Goal: Complete application form: Complete application form

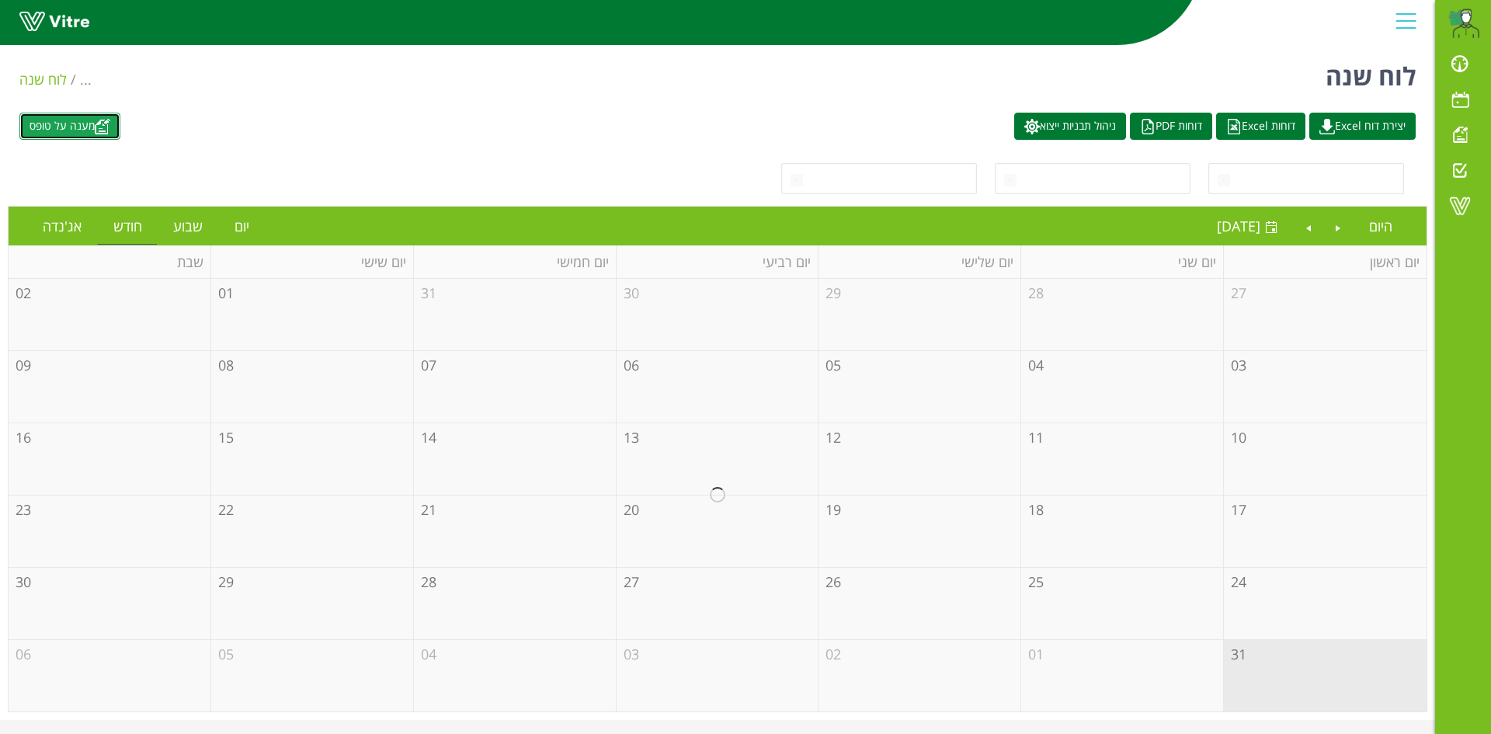
click at [109, 130] on img at bounding box center [103, 127] width 16 height 16
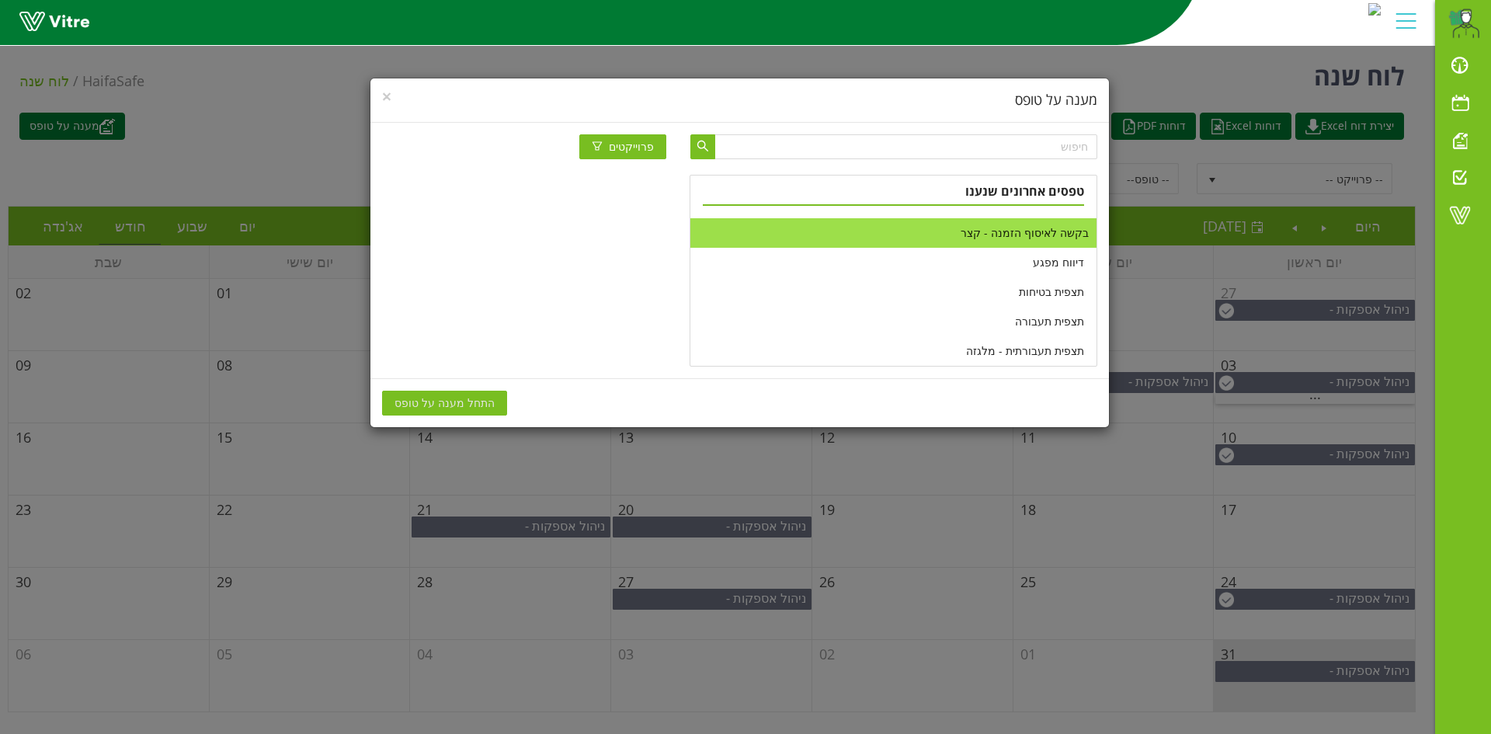
click at [1021, 230] on li "בקשה לאיסוף הזמנה - קצר" at bounding box center [892, 233] width 405 height 30
click at [470, 411] on span "התחל מענה על טופס" at bounding box center [444, 402] width 100 height 17
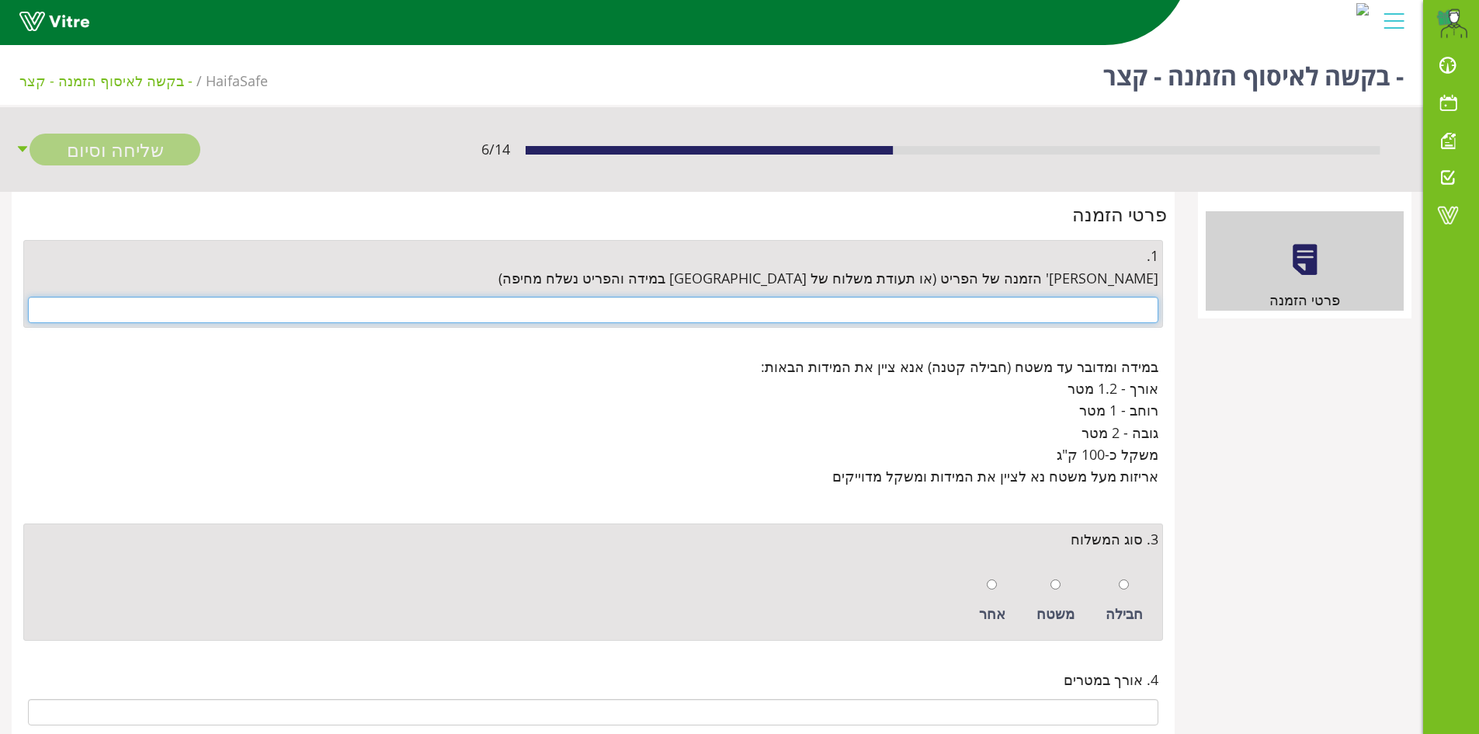
click at [1026, 303] on input "text" at bounding box center [593, 310] width 1130 height 26
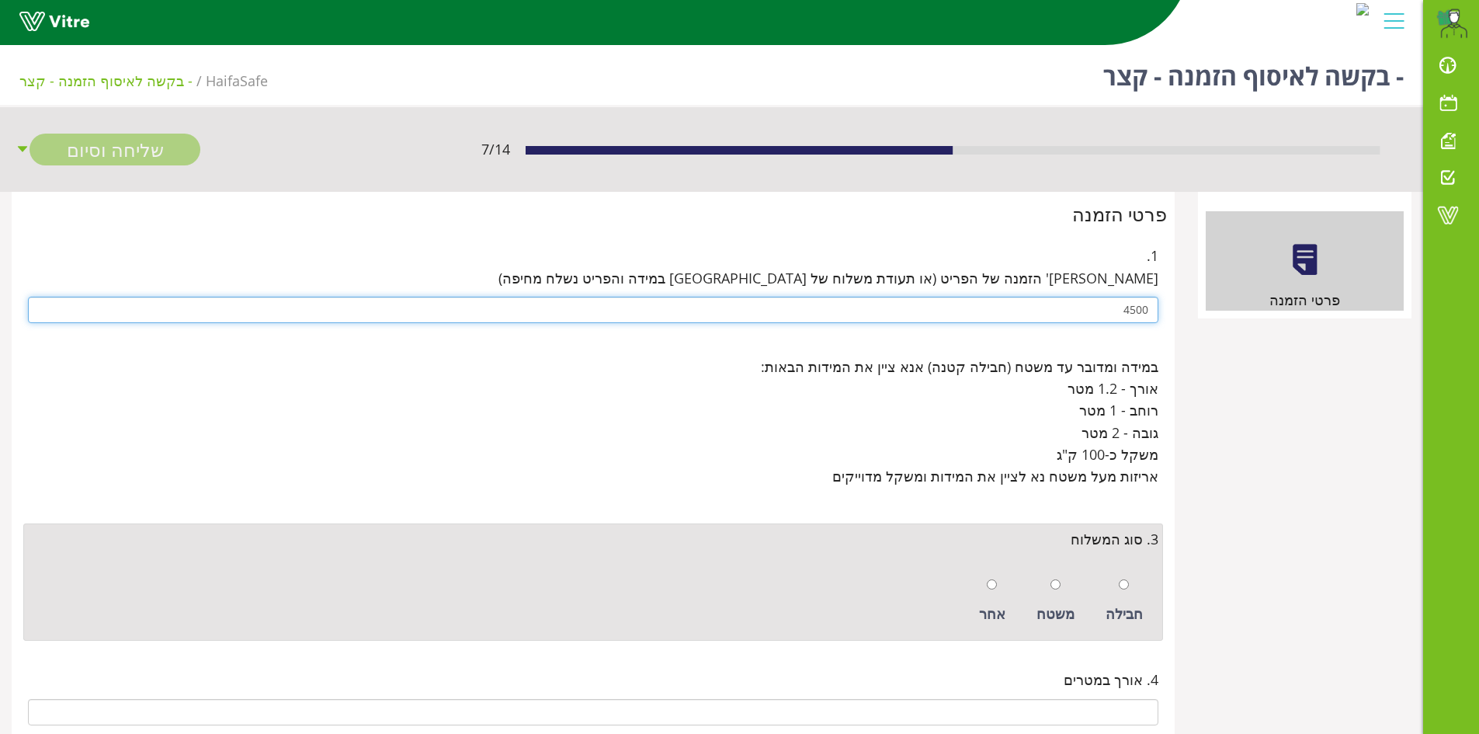
drag, startPoint x: 1088, startPoint y: 317, endPoint x: 1241, endPoint y: 326, distance: 152.5
paste input "671104"
type input "4500671104"
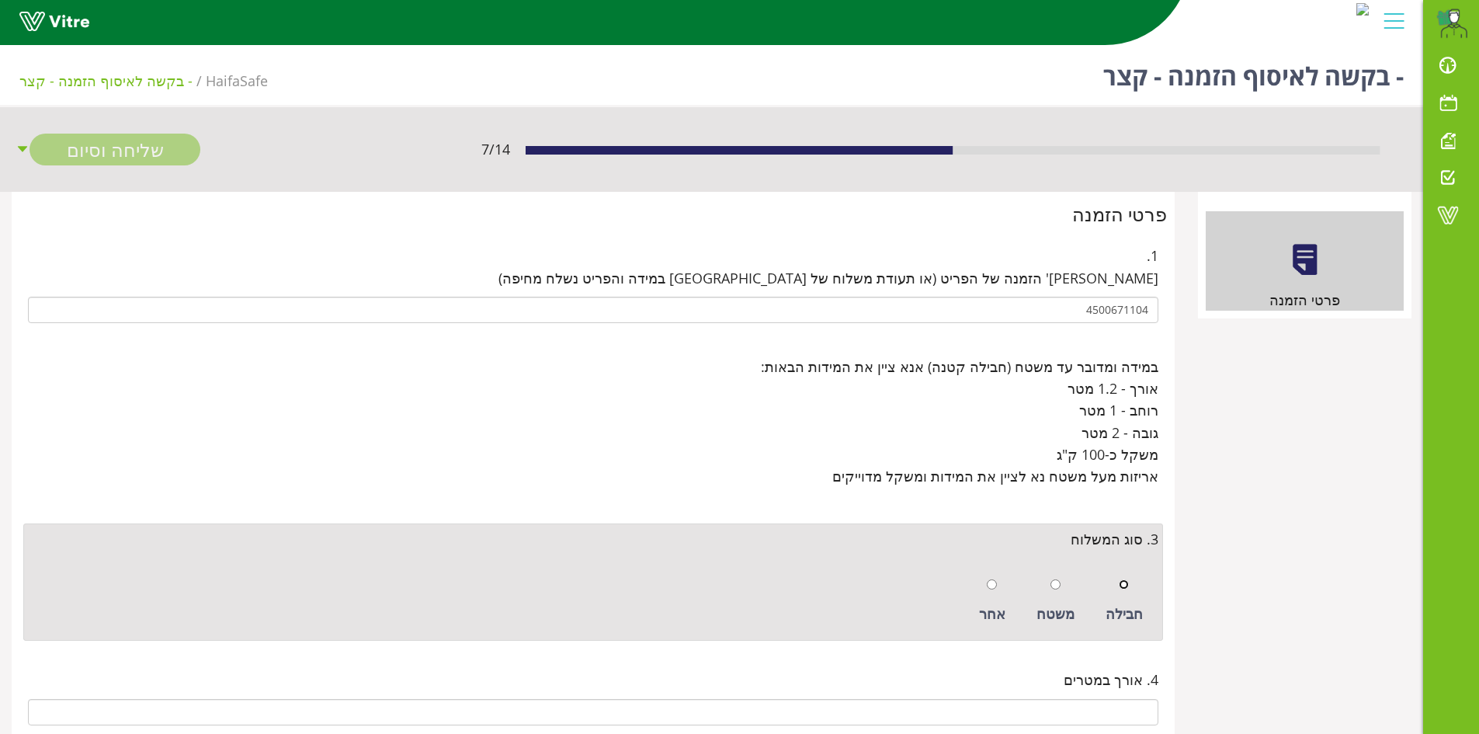
click at [1127, 583] on input "radio" at bounding box center [1124, 584] width 10 height 10
radio input "true"
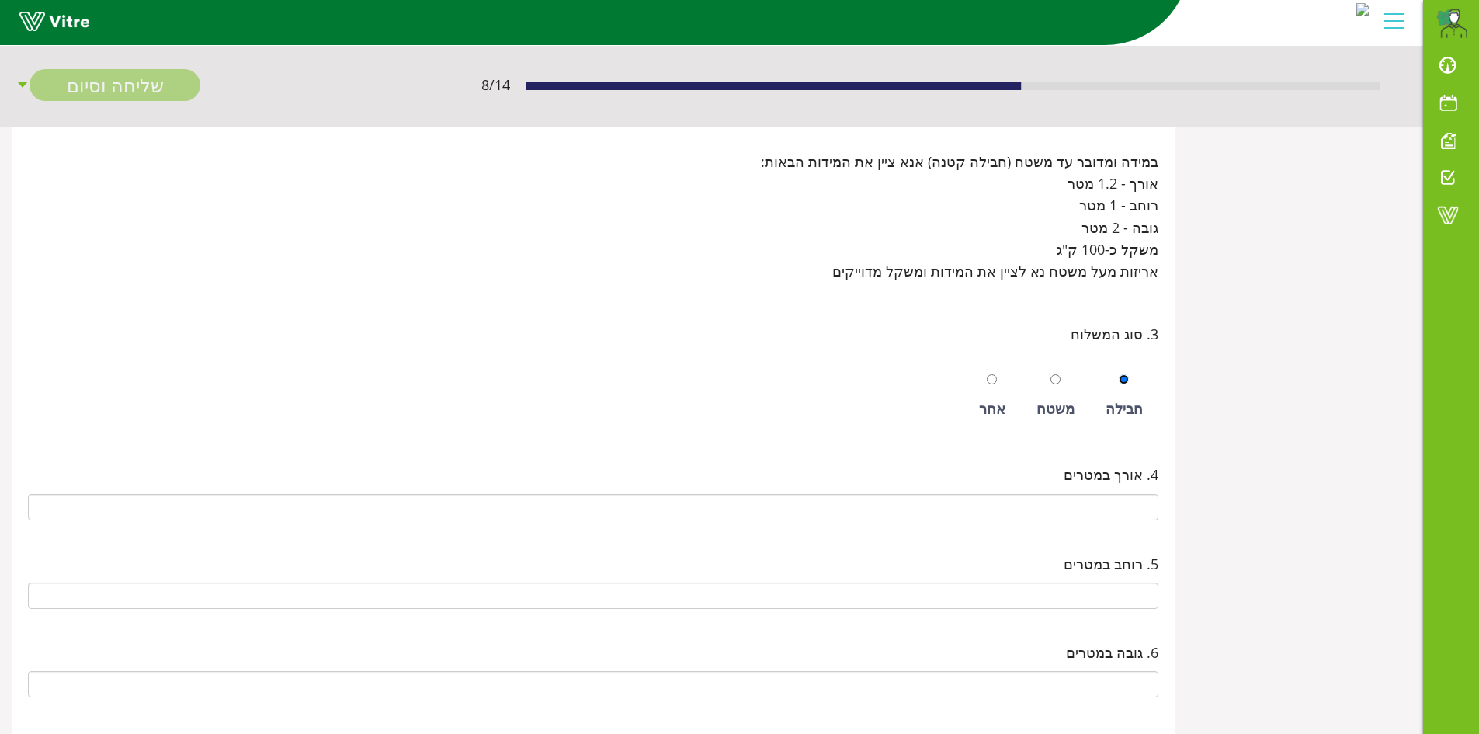
scroll to position [233, 0]
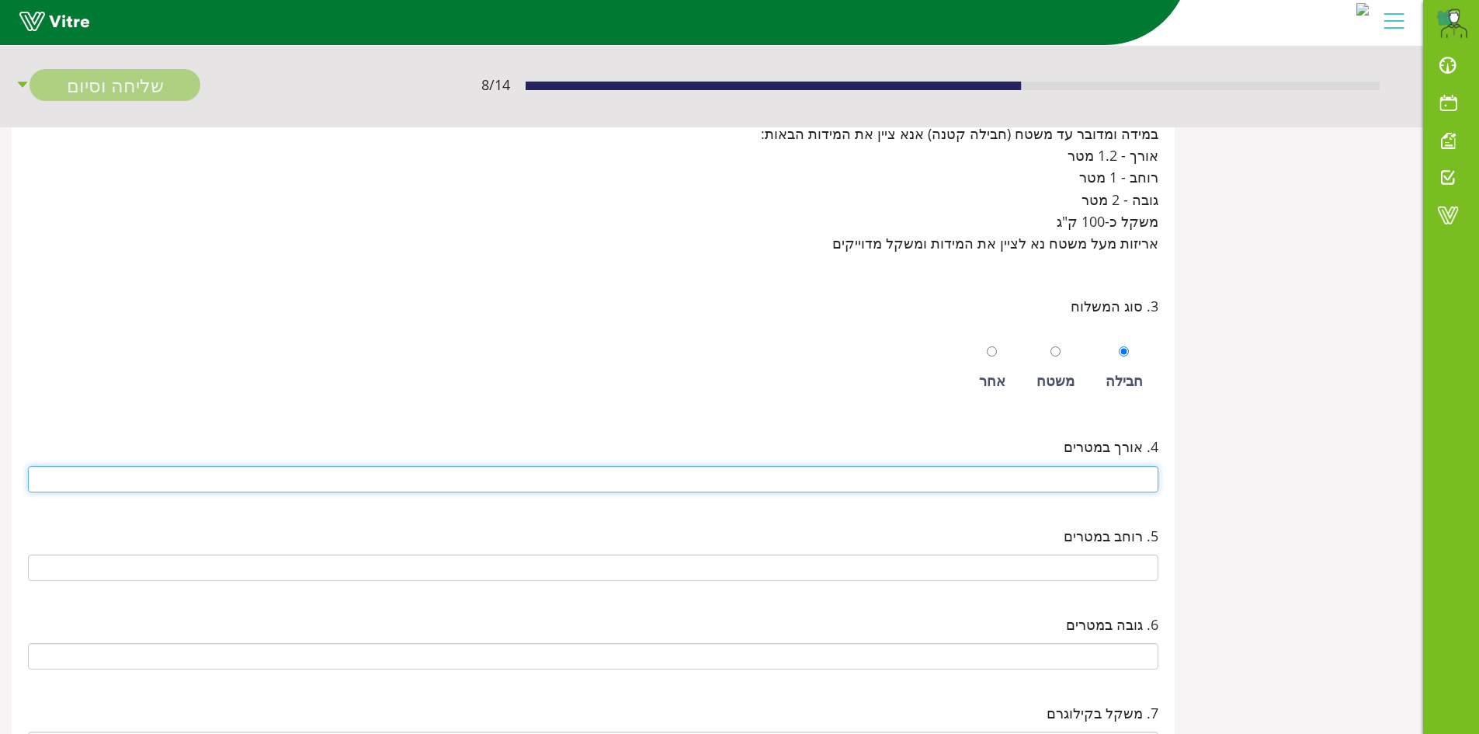
click at [1123, 481] on input "text" at bounding box center [593, 479] width 1130 height 26
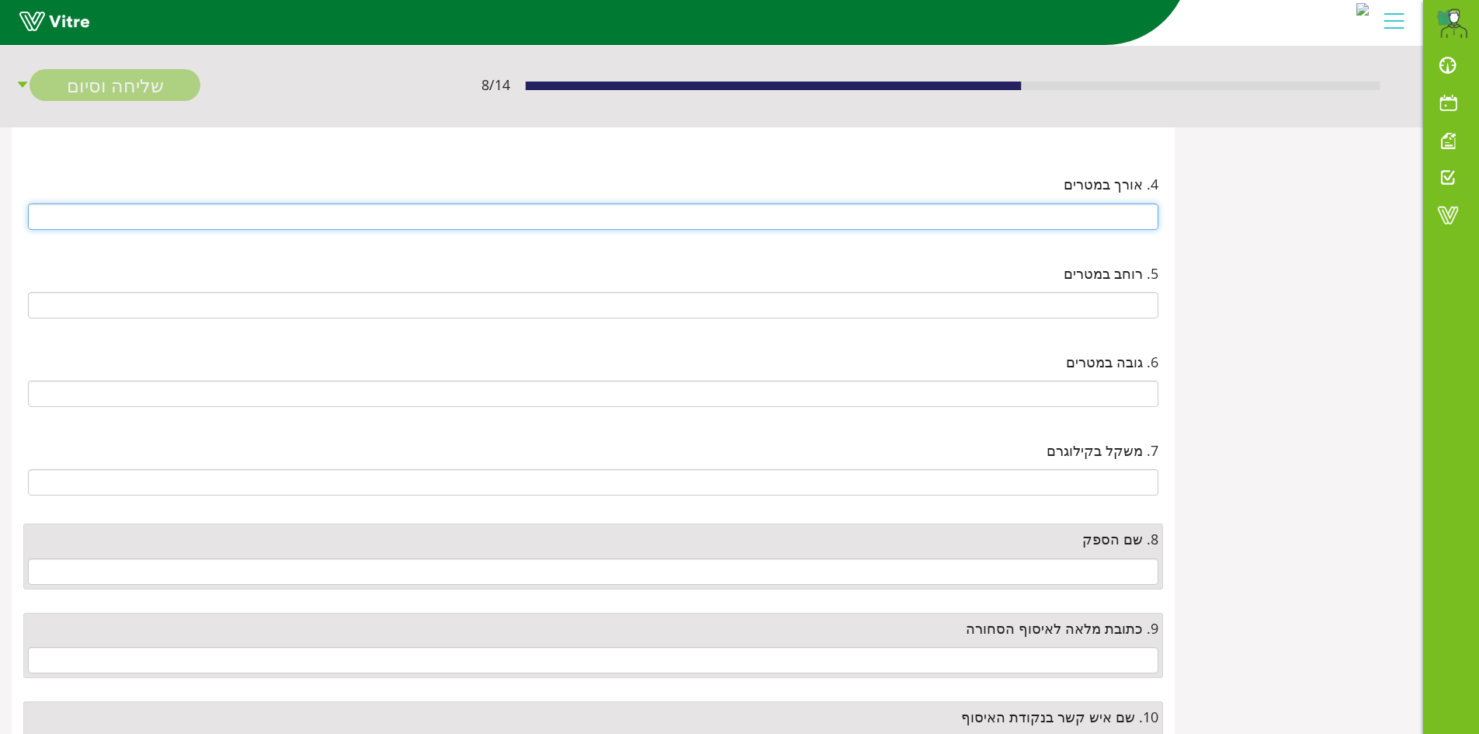
scroll to position [543, 0]
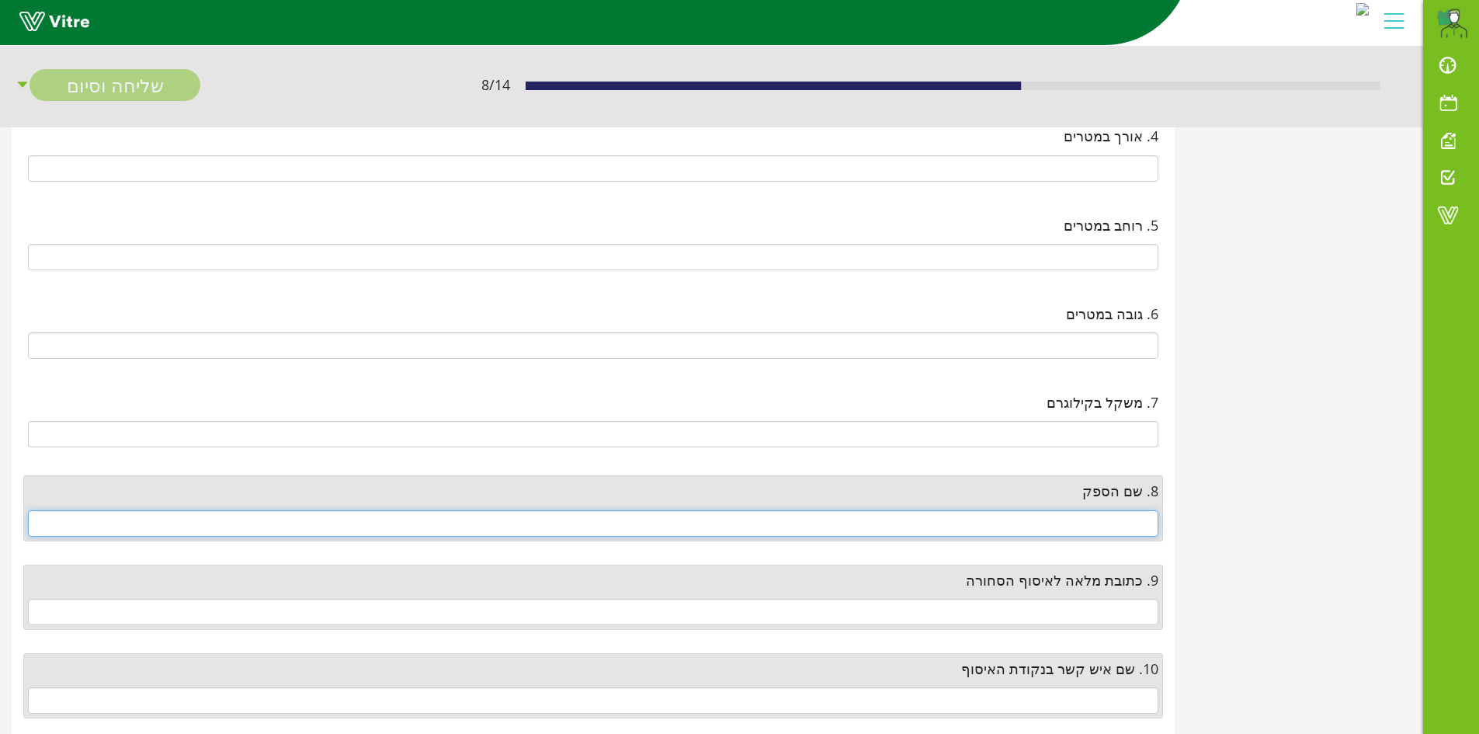
click at [1119, 511] on input "text" at bounding box center [593, 523] width 1130 height 26
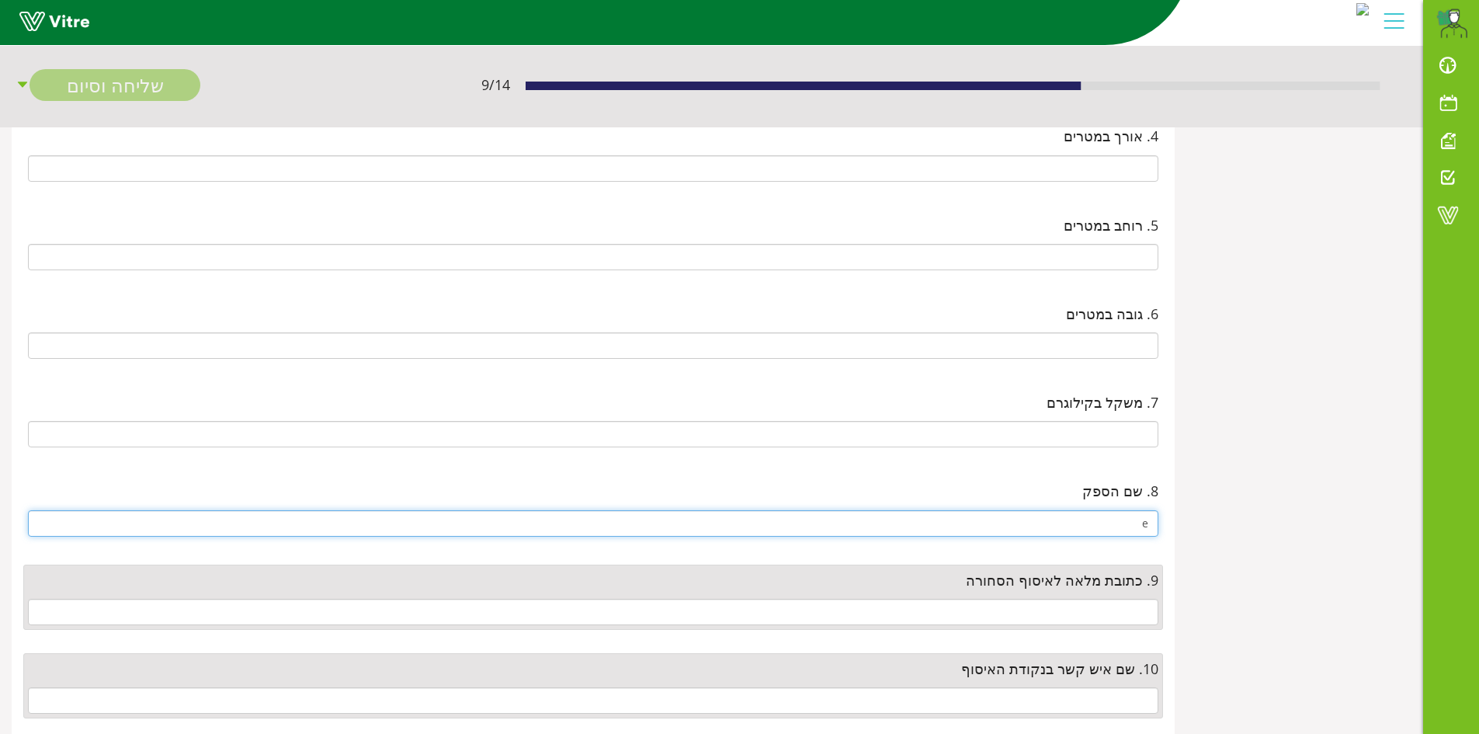
type input "e"
type input "קומפיוטרגרד"
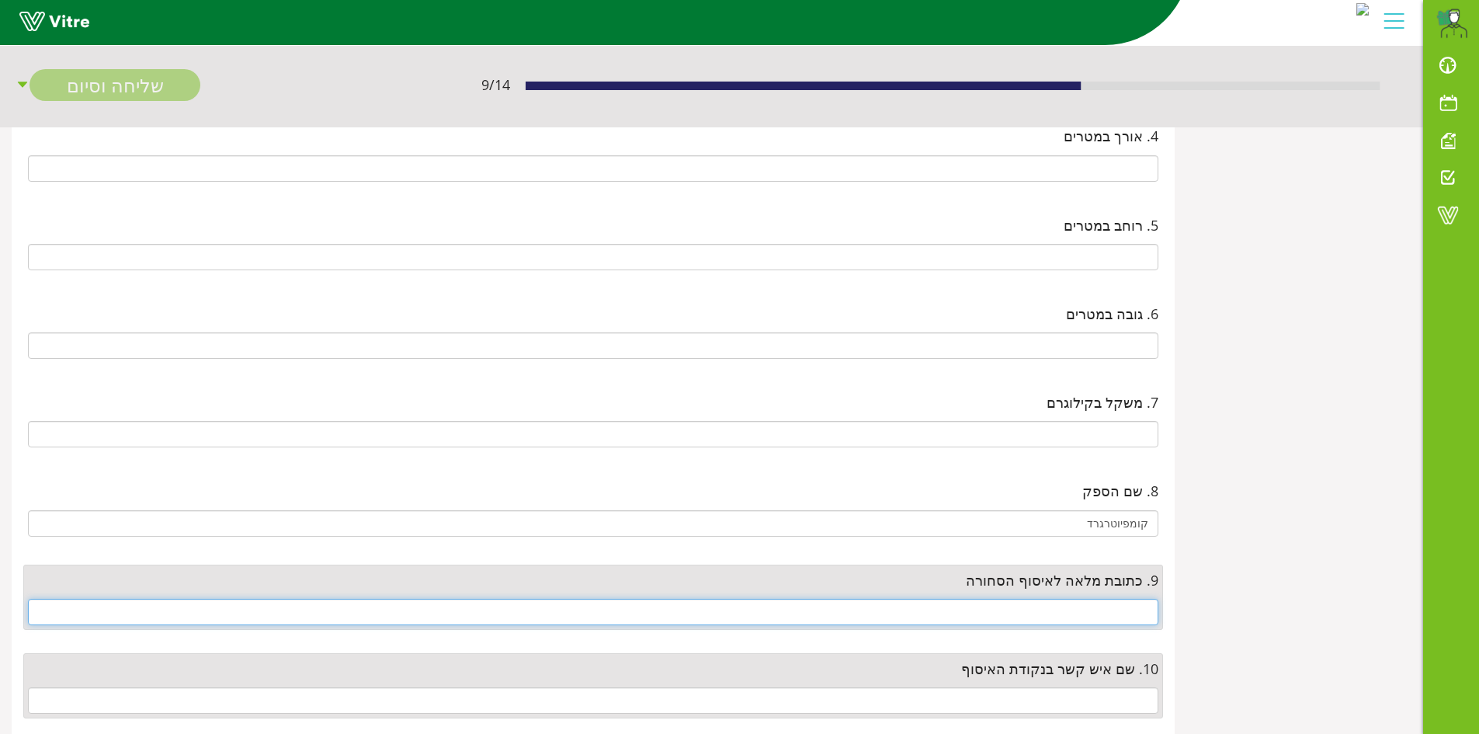
click at [1132, 611] on input "text" at bounding box center [593, 612] width 1130 height 26
paste input "אודם 3 קריית מטלון פ"ת קומת כניסה"
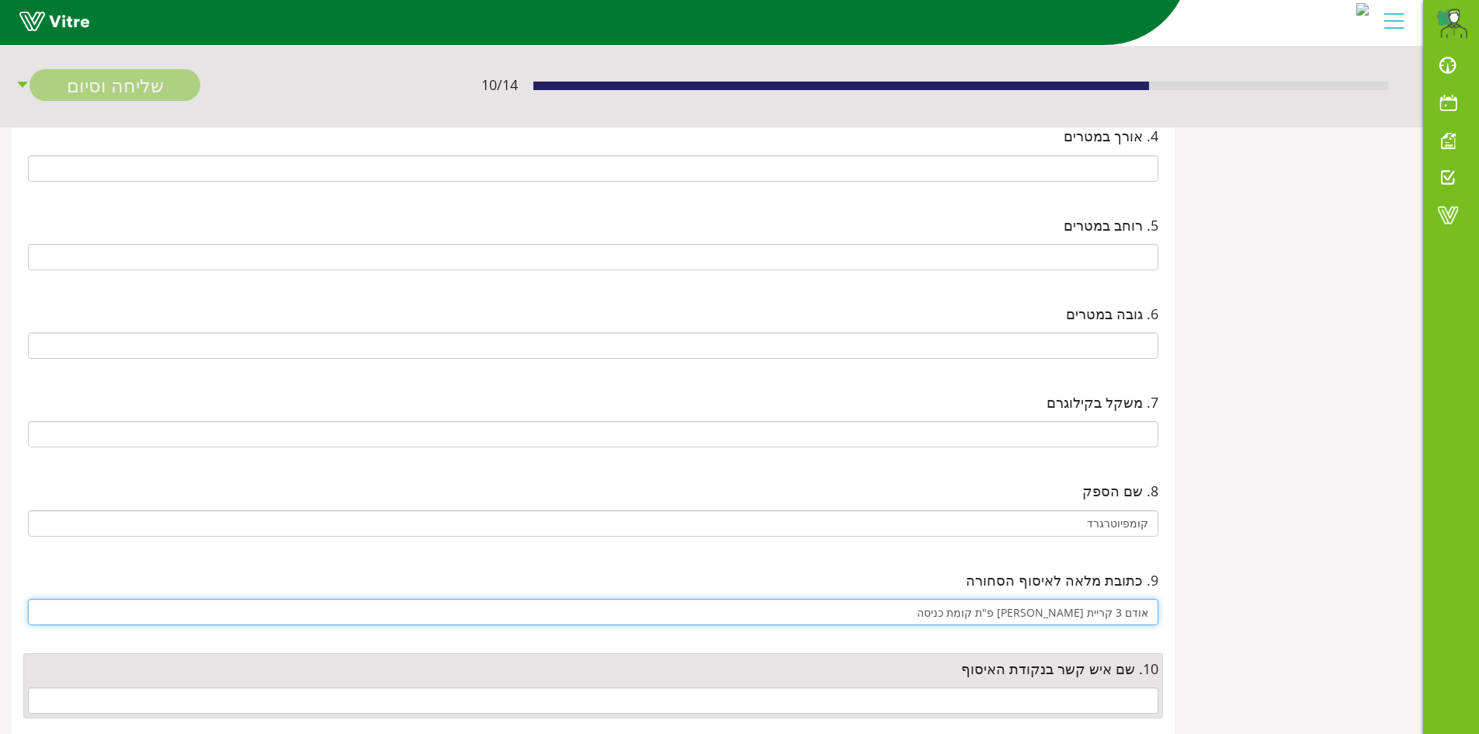
type input "אודם 3 קריית מטלון פ"ת קומת כניסה"
click at [1099, 693] on input "text" at bounding box center [593, 700] width 1130 height 26
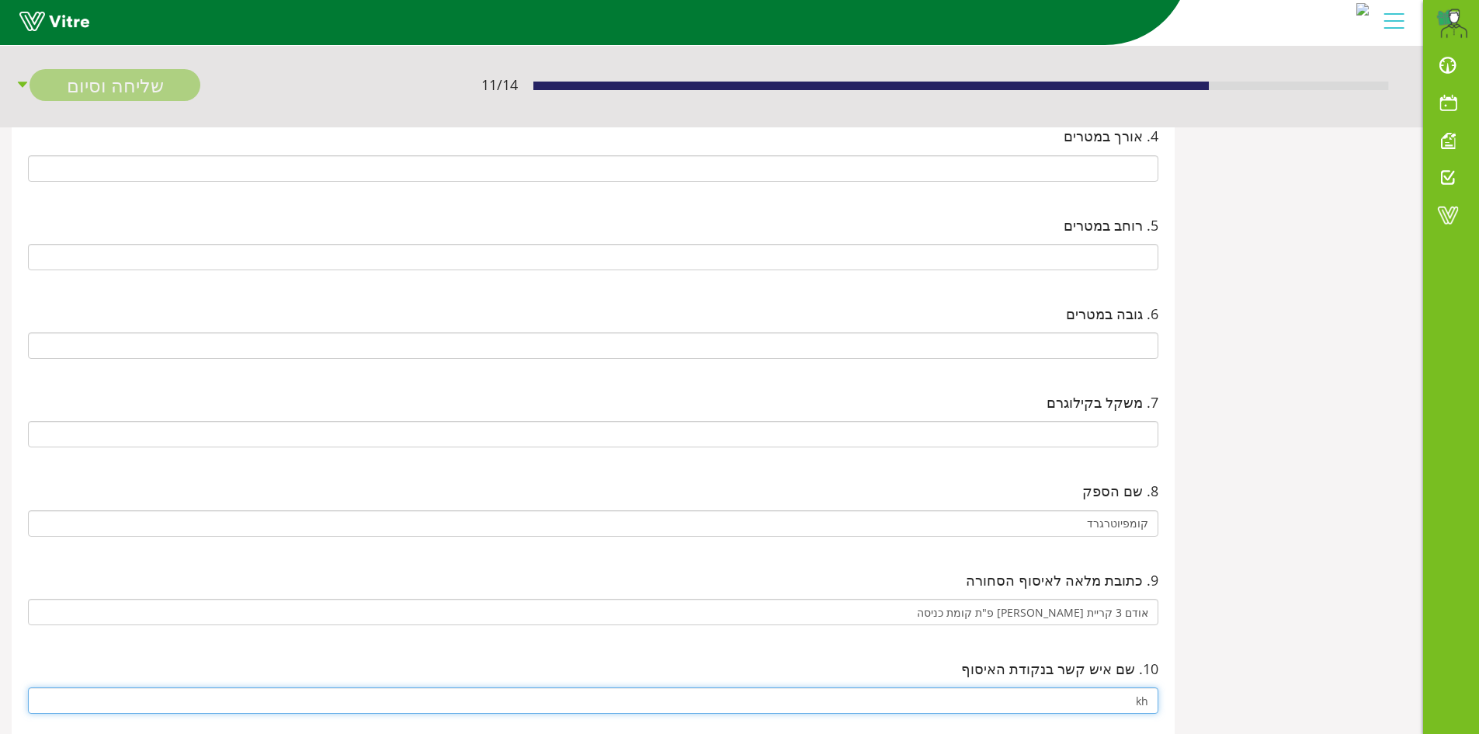
type input "k"
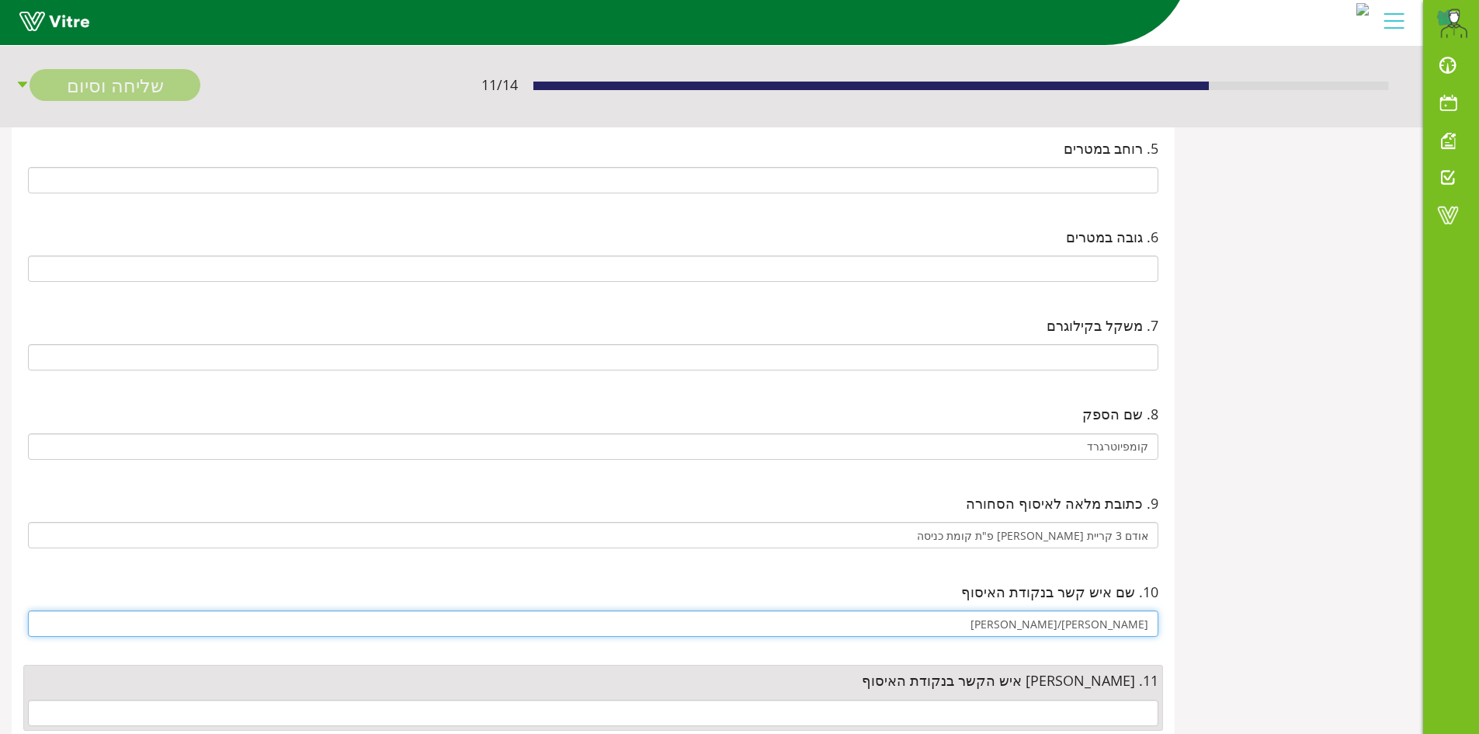
scroll to position [621, 0]
type input "ליאת/נועה"
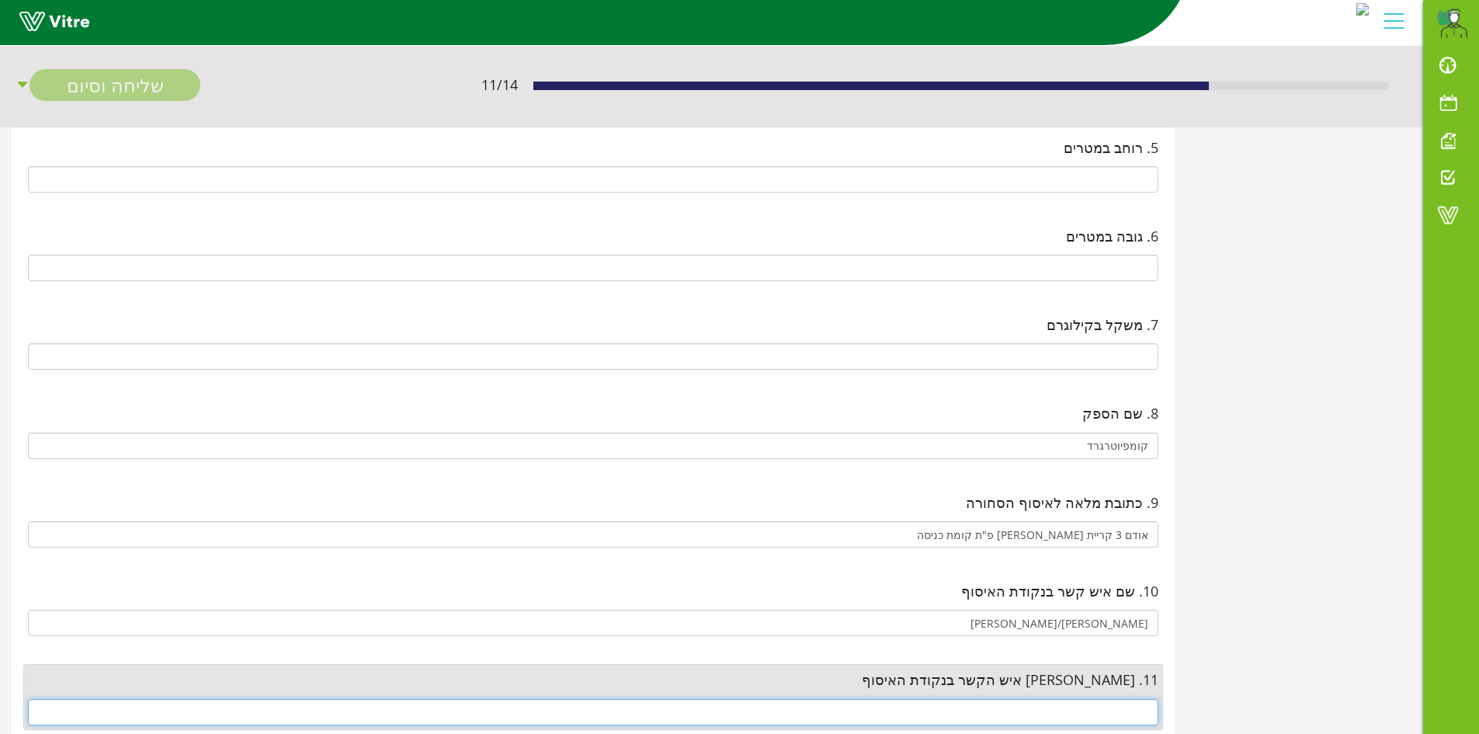
click at [1029, 704] on input "text" at bounding box center [593, 712] width 1130 height 26
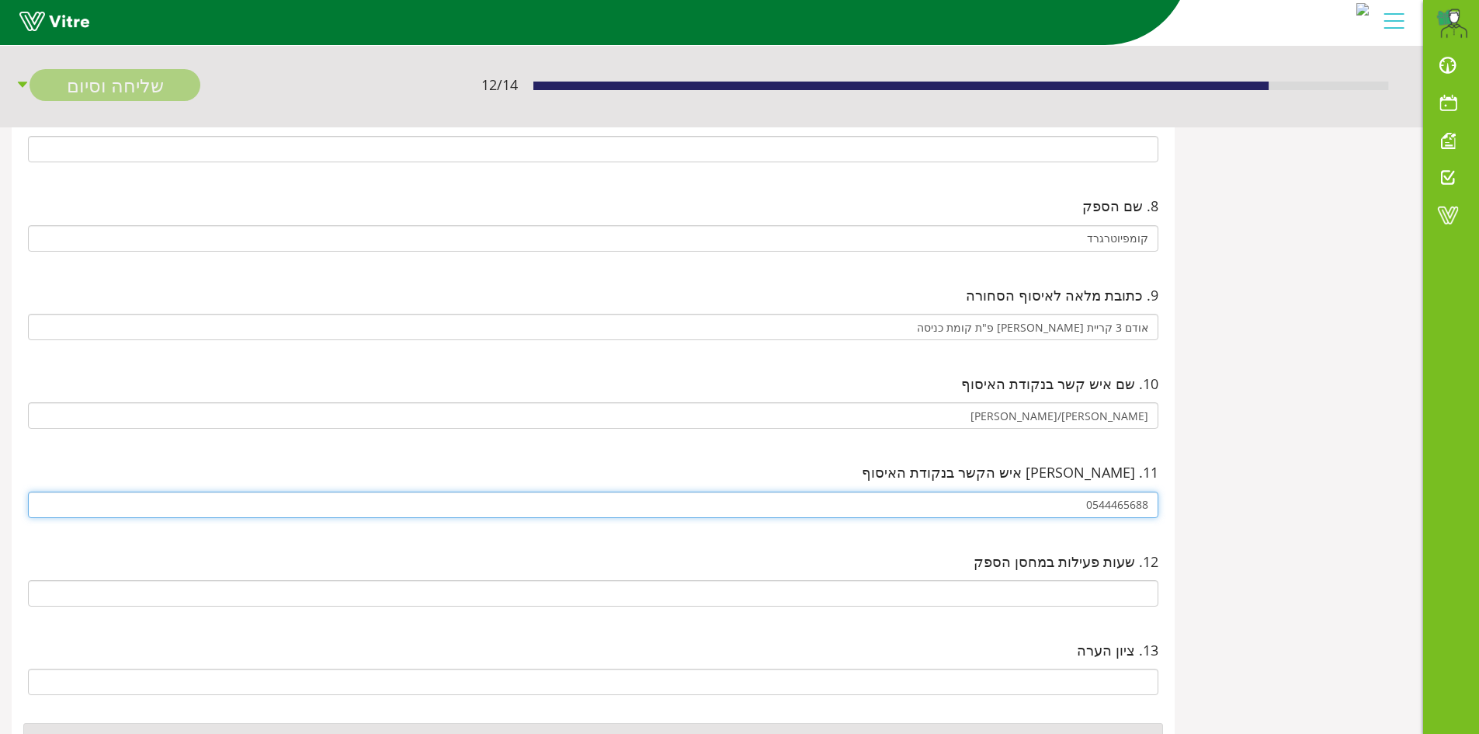
scroll to position [932, 0]
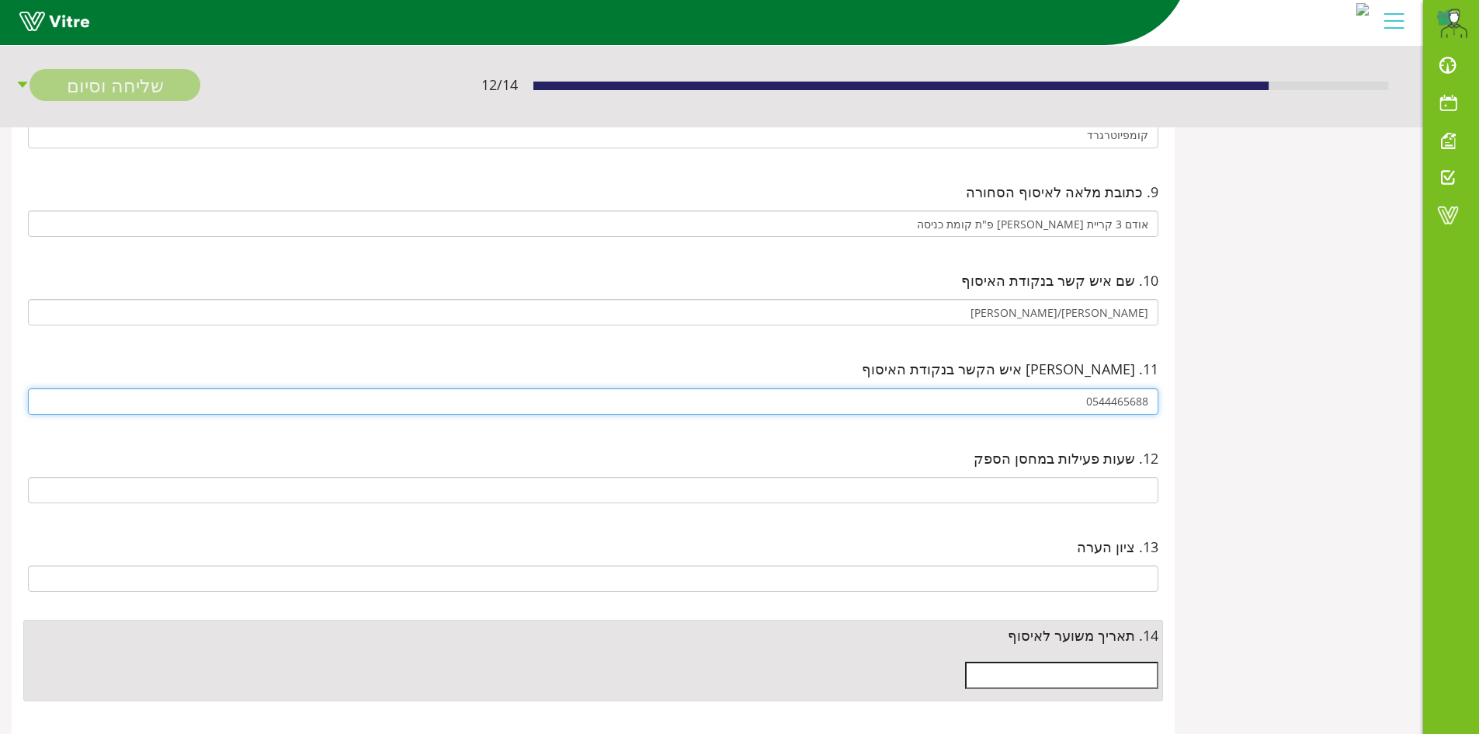
type input "0544465688"
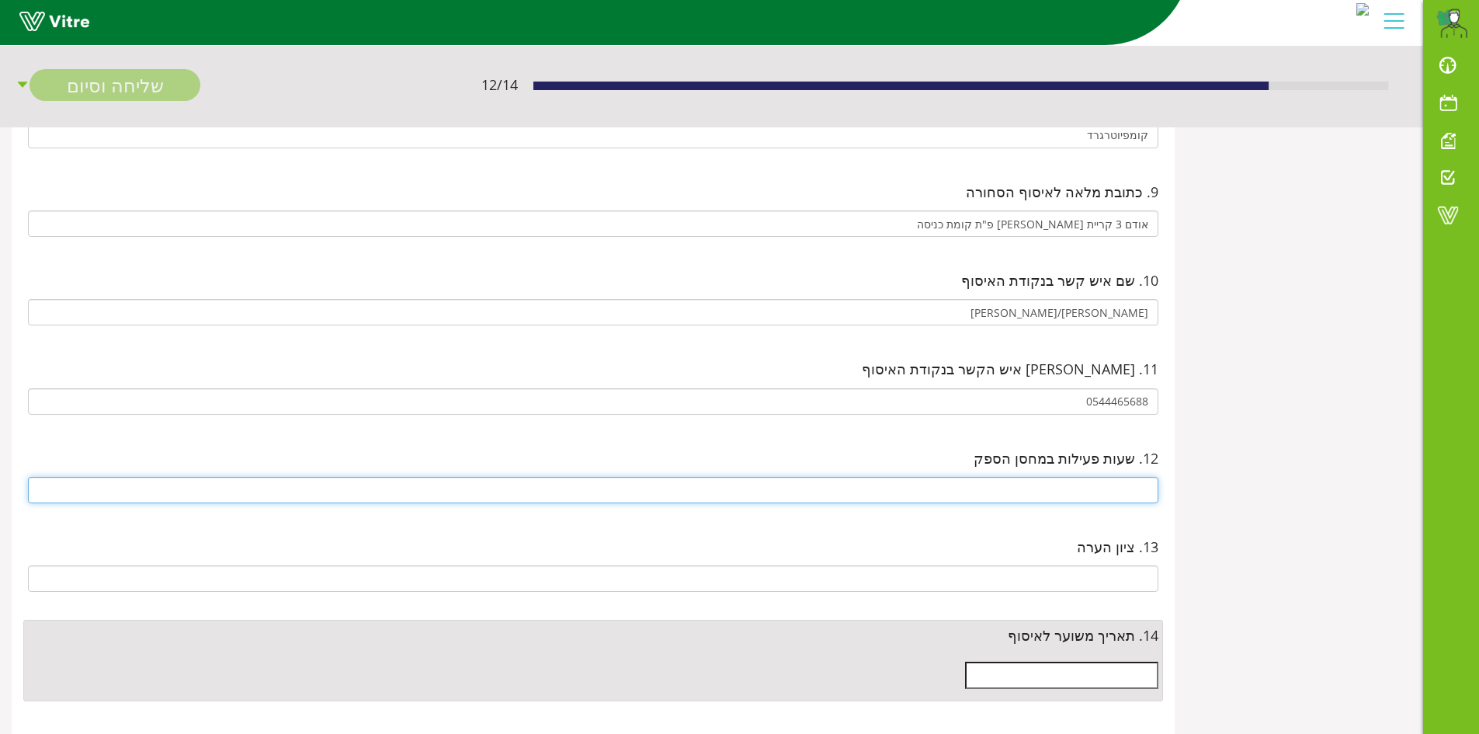
click at [1078, 489] on input "text" at bounding box center [593, 490] width 1130 height 26
click at [1128, 488] on input "08:00-16:00" at bounding box center [593, 490] width 1130 height 26
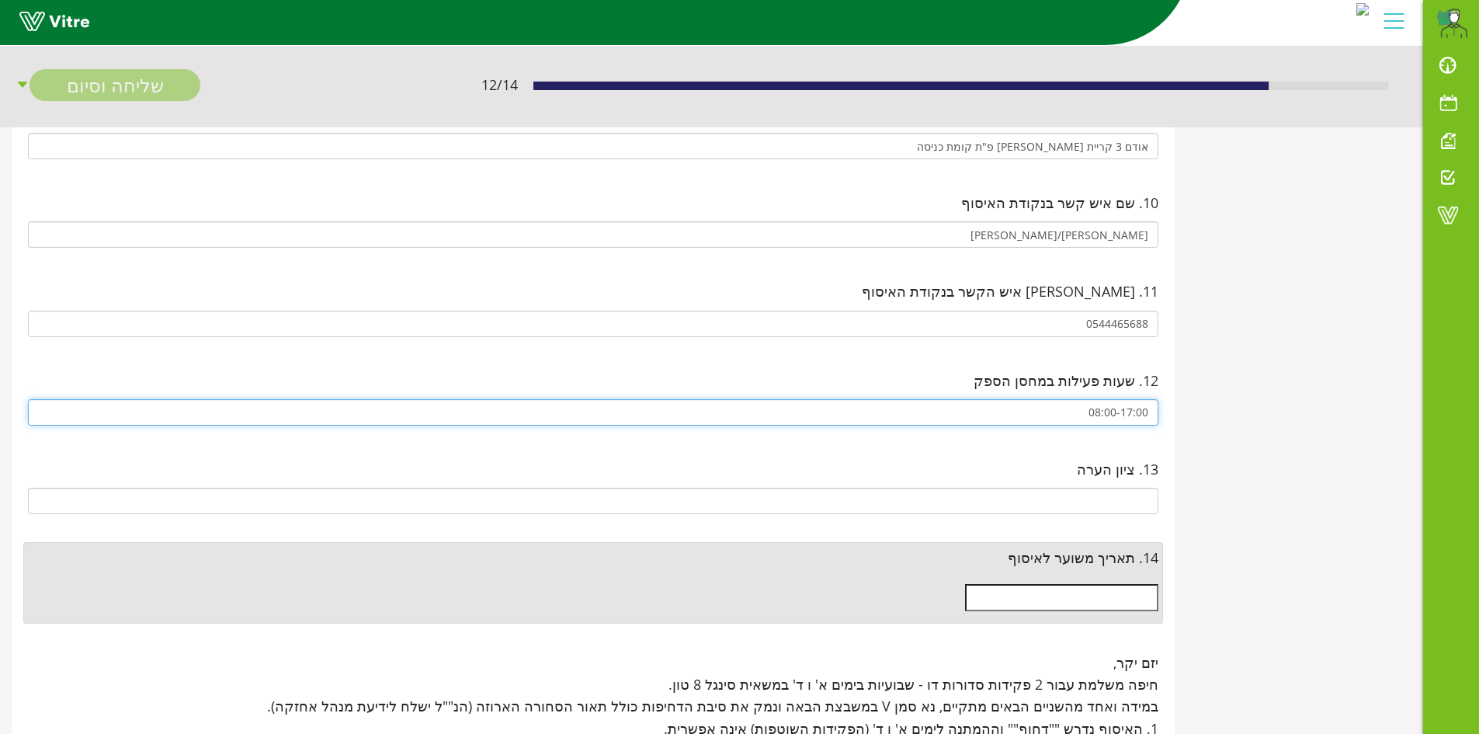
type input "08:00-17:00"
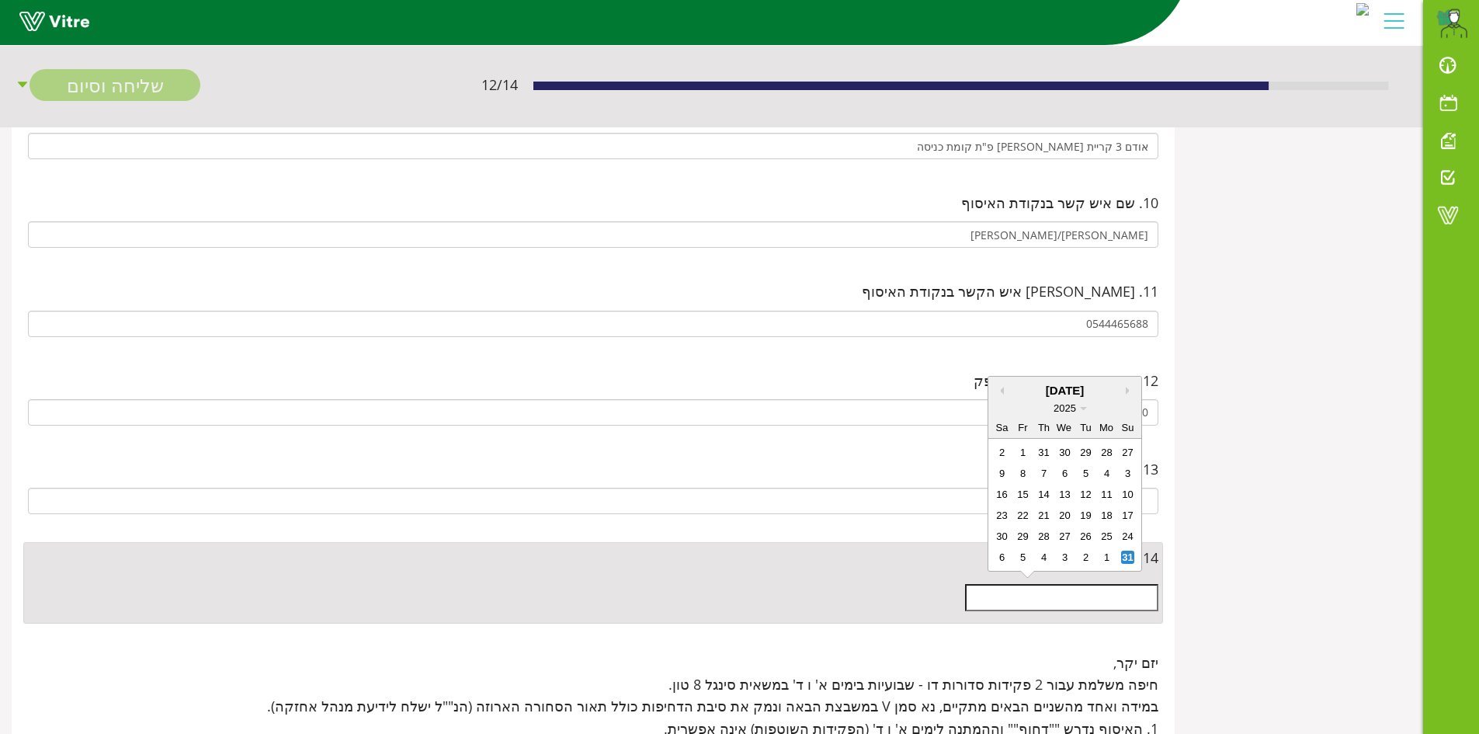
click at [1099, 607] on input "text" at bounding box center [1061, 597] width 193 height 26
click at [1090, 557] on div "2" at bounding box center [1085, 556] width 13 height 13
type input "02/09/2025"
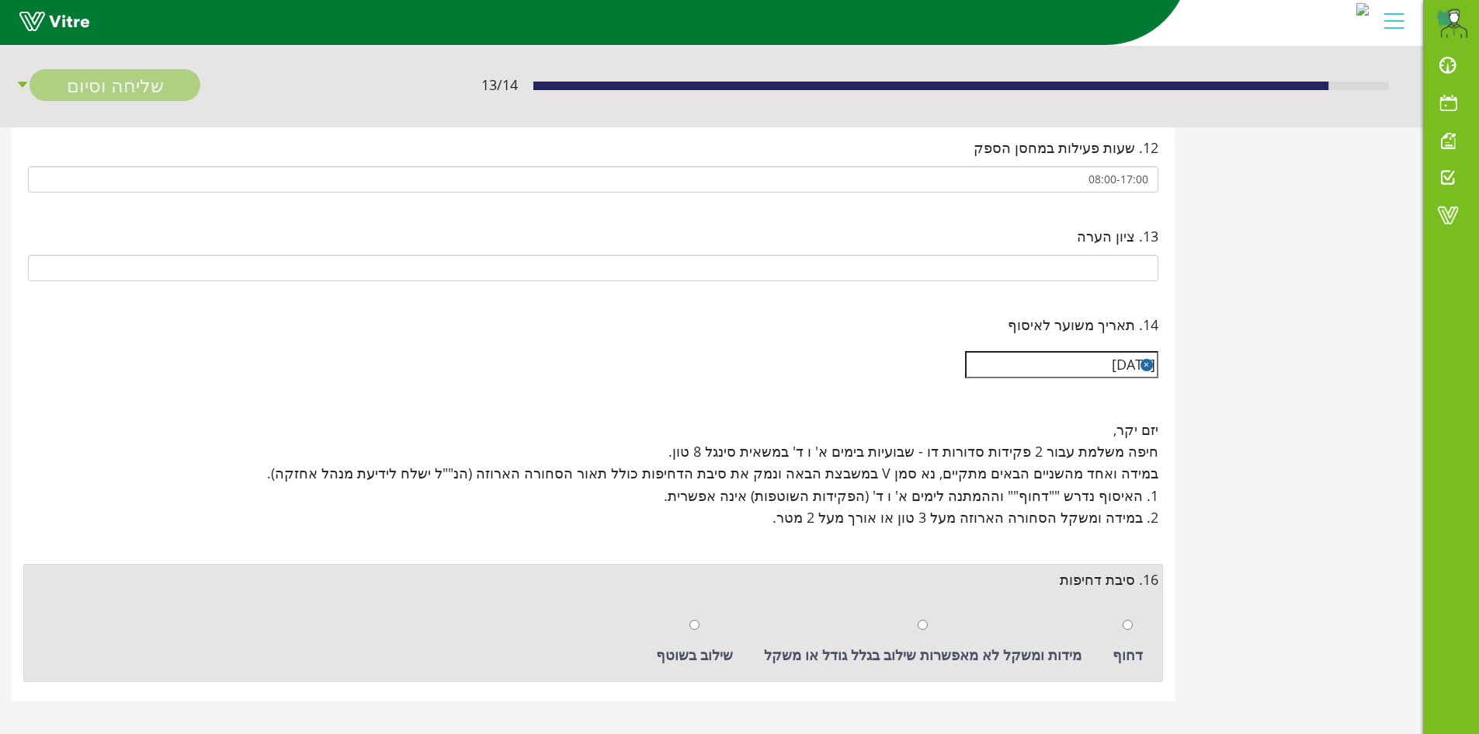
scroll to position [1248, 0]
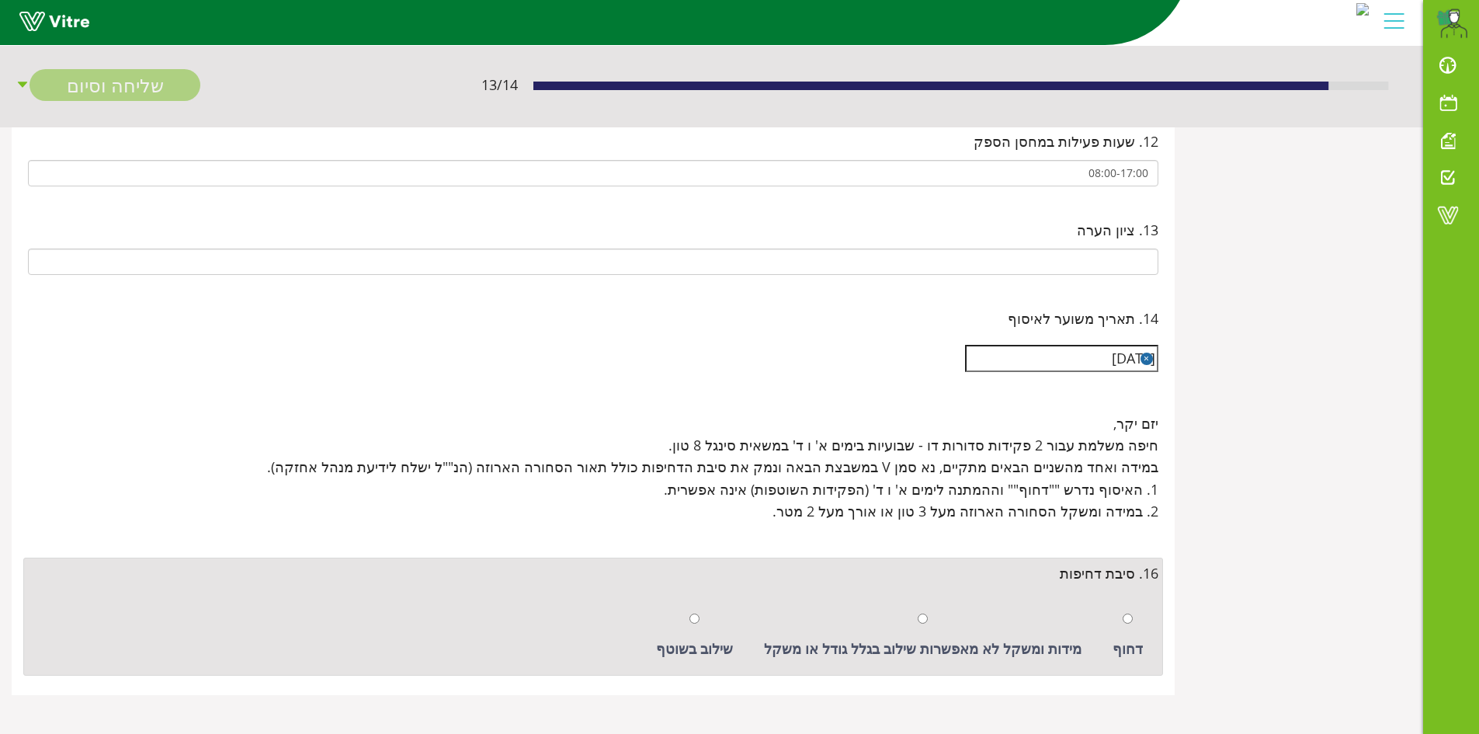
click at [719, 623] on div "שילוב בשוטף" at bounding box center [694, 634] width 92 height 71
radio input "true"
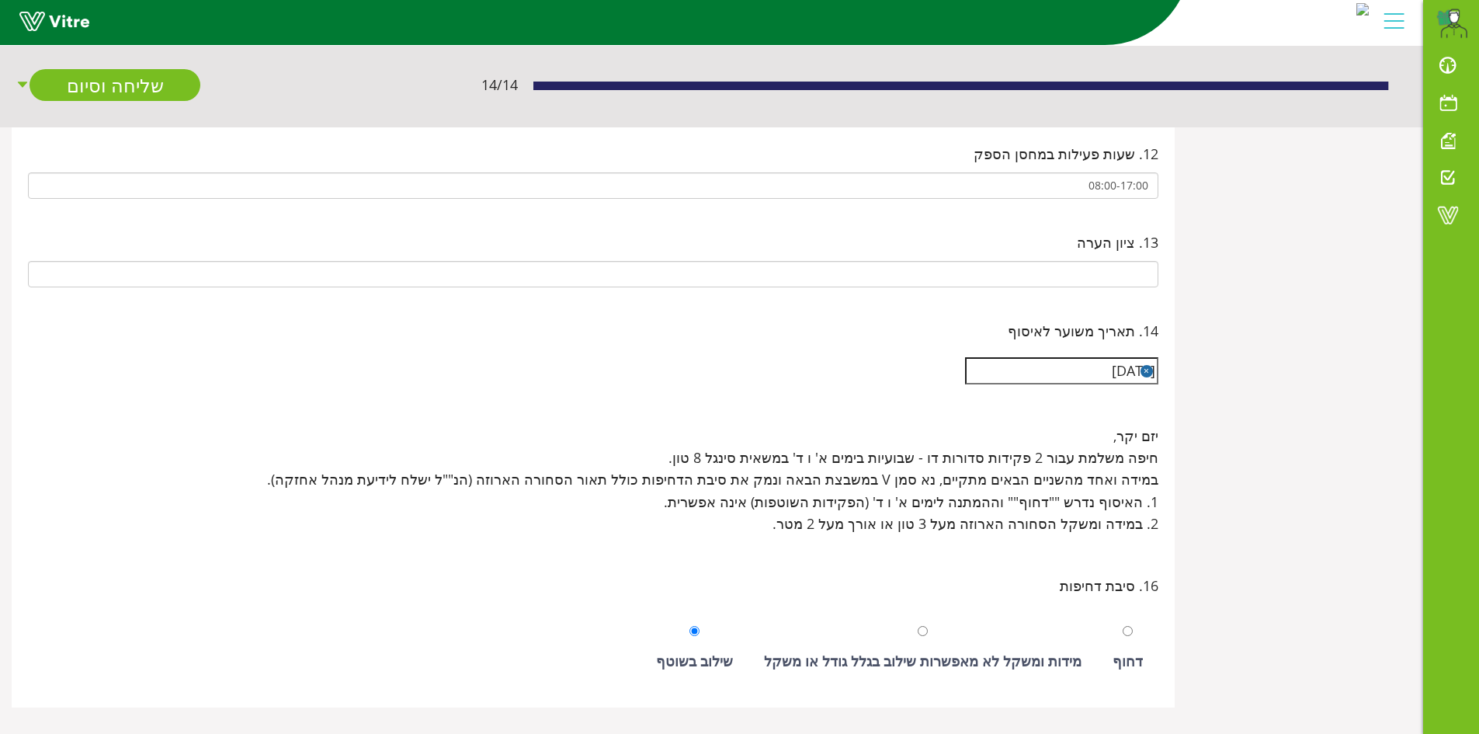
scroll to position [1093, 0]
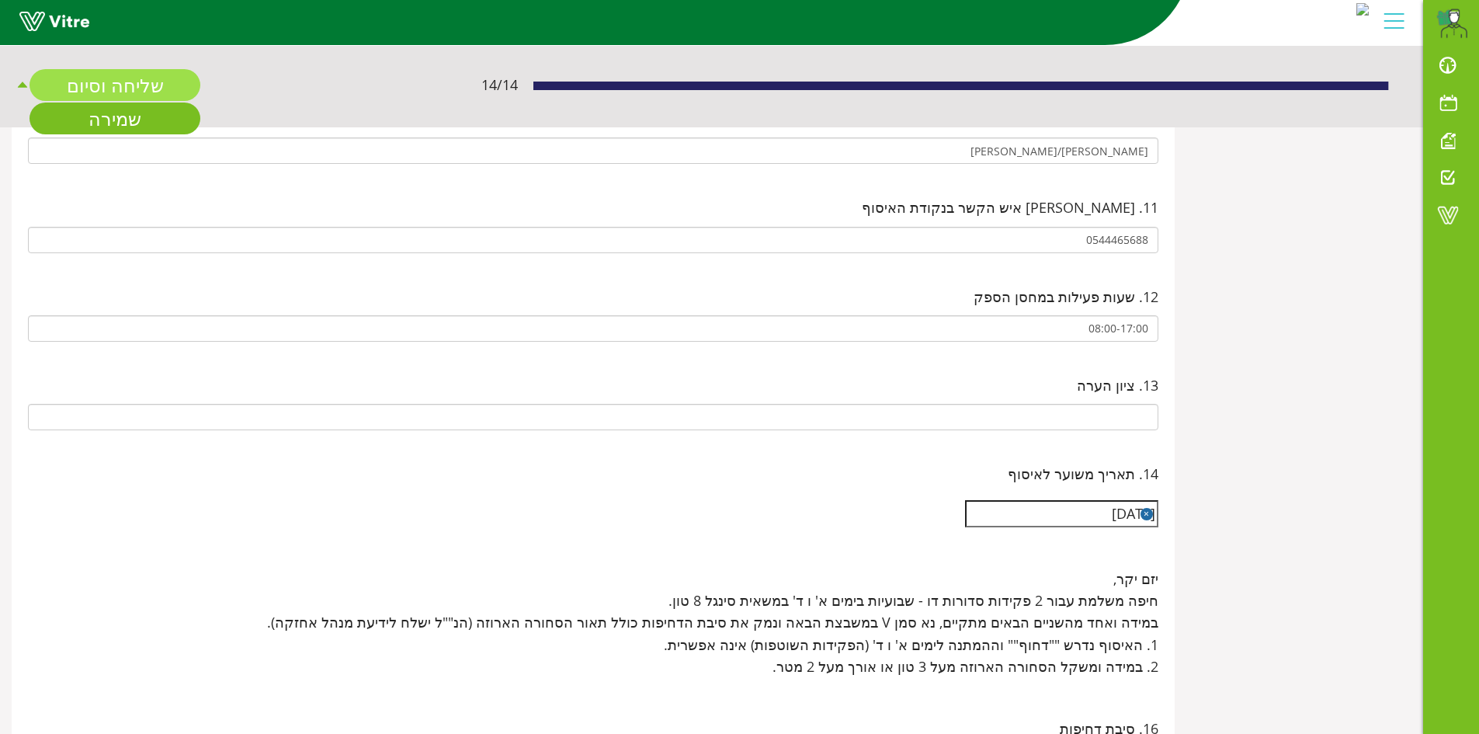
click at [174, 93] on link "שליחה וסיום" at bounding box center [115, 85] width 171 height 32
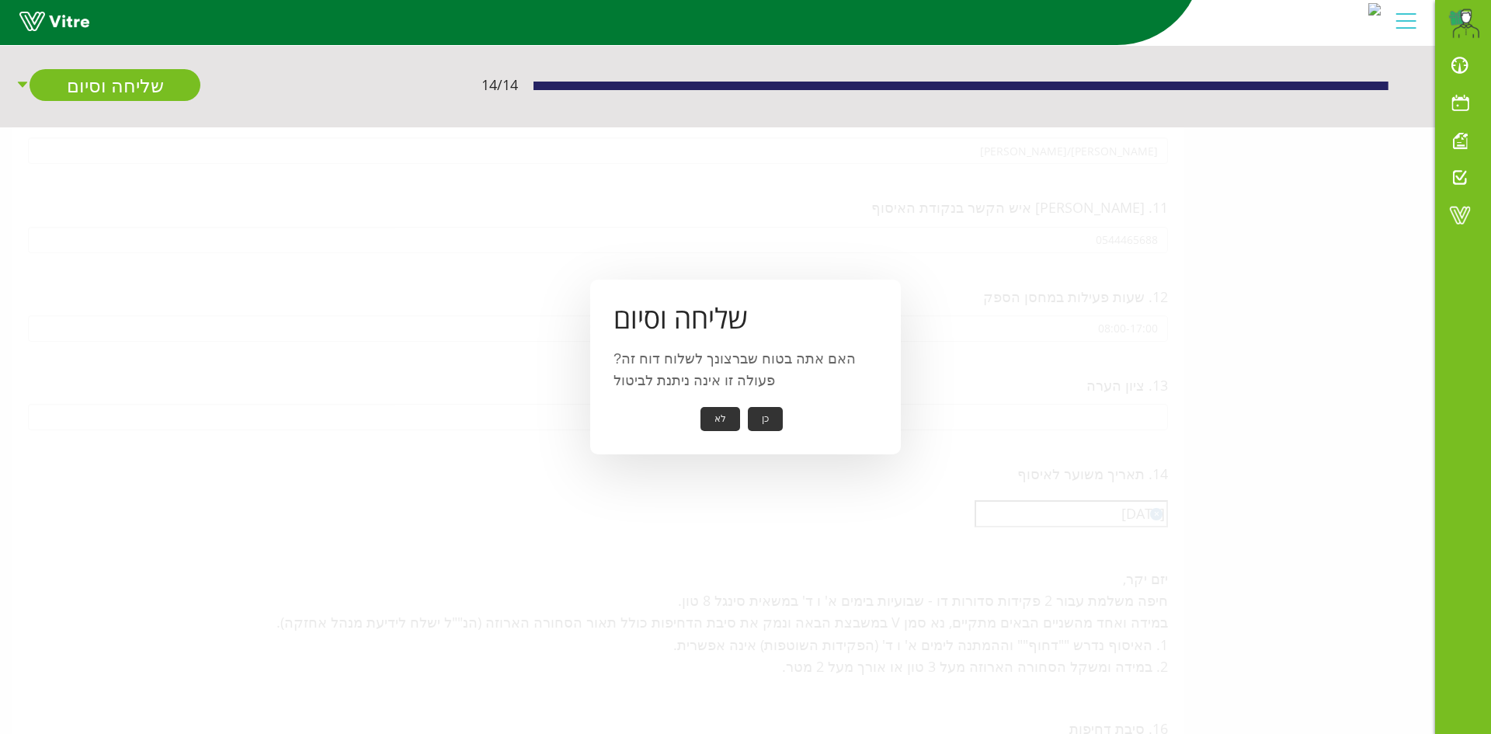
click at [766, 422] on button "כן" at bounding box center [765, 419] width 35 height 24
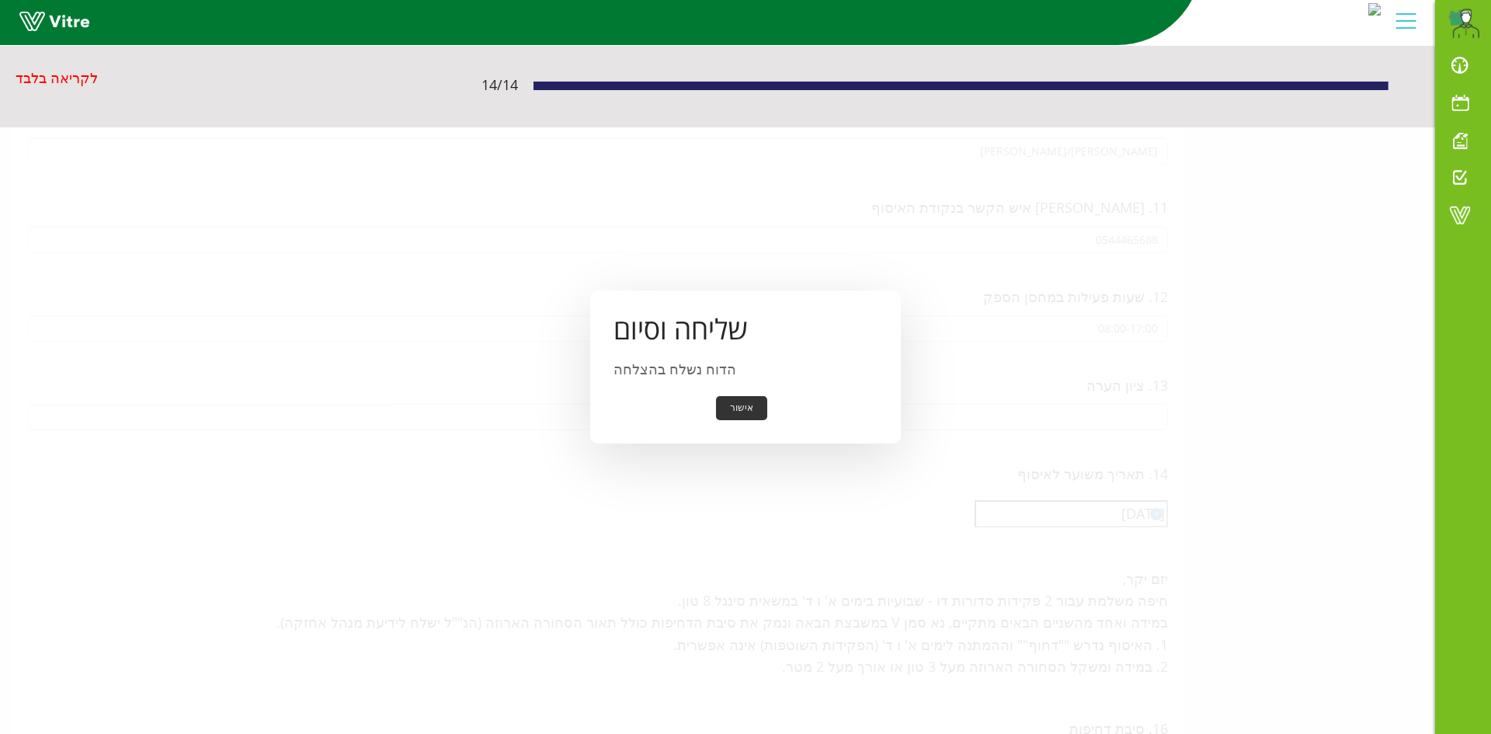
click at [754, 415] on button "אישור" at bounding box center [741, 408] width 51 height 24
